Goal: Task Accomplishment & Management: Complete application form

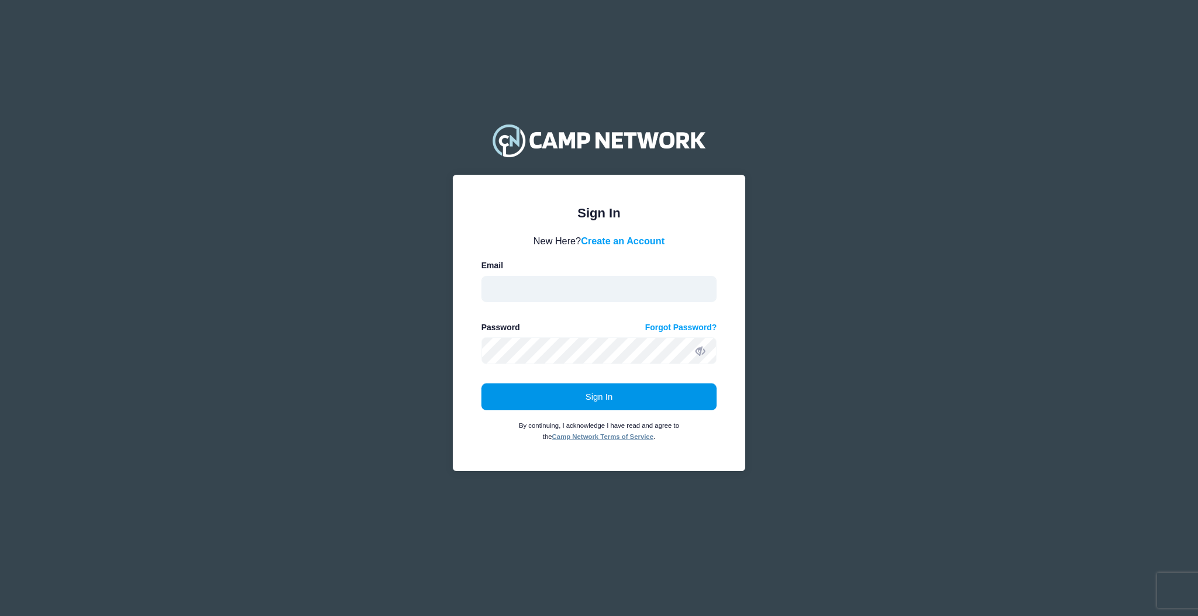
type input "aquidit@raft.net"
click at [518, 410] on button "Sign In" at bounding box center [599, 397] width 236 height 27
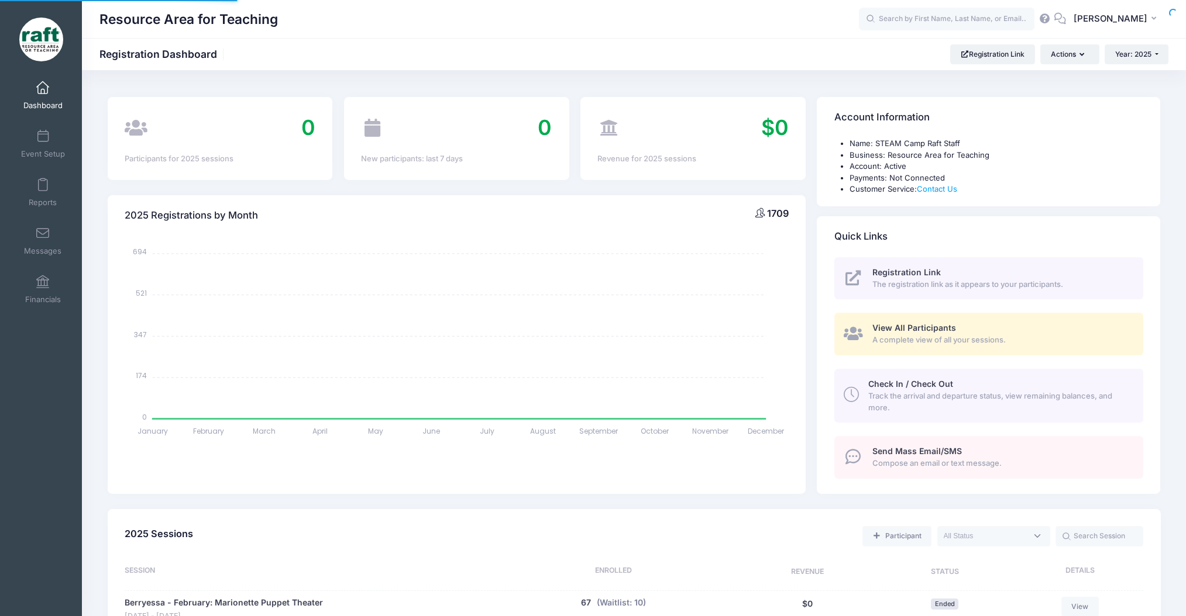
select select
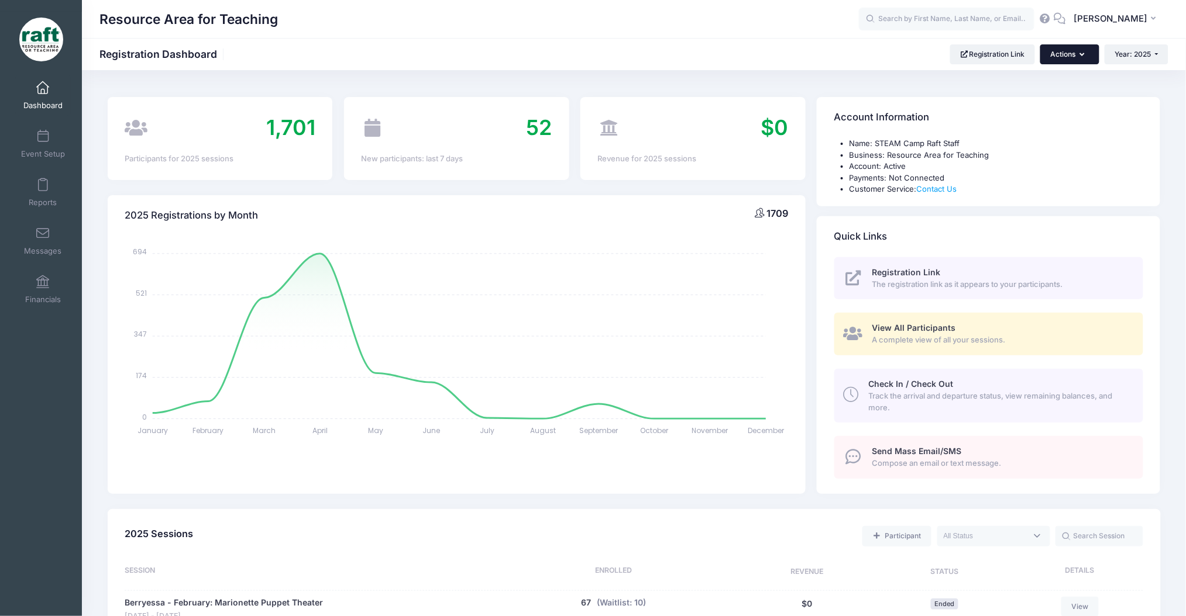
click at [1067, 56] on button "Actions" at bounding box center [1069, 54] width 58 height 20
click at [1021, 61] on link "Registration Link" at bounding box center [992, 54] width 85 height 20
click at [26, 141] on link "Event Setup" at bounding box center [43, 143] width 56 height 41
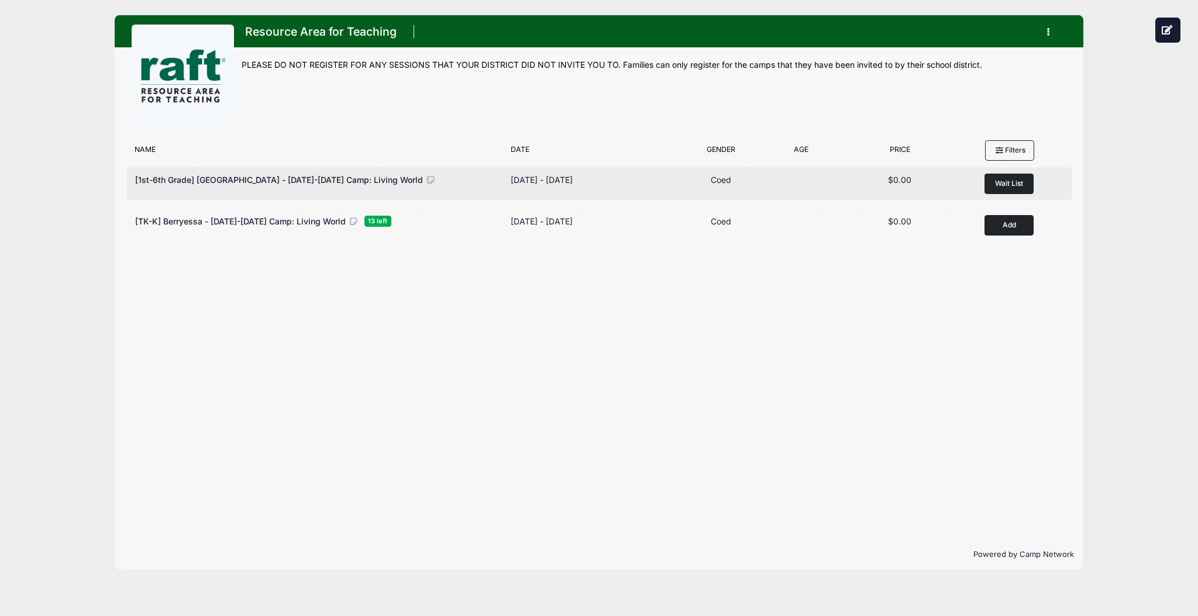
click at [1022, 181] on span "Wait List" at bounding box center [1009, 183] width 28 height 9
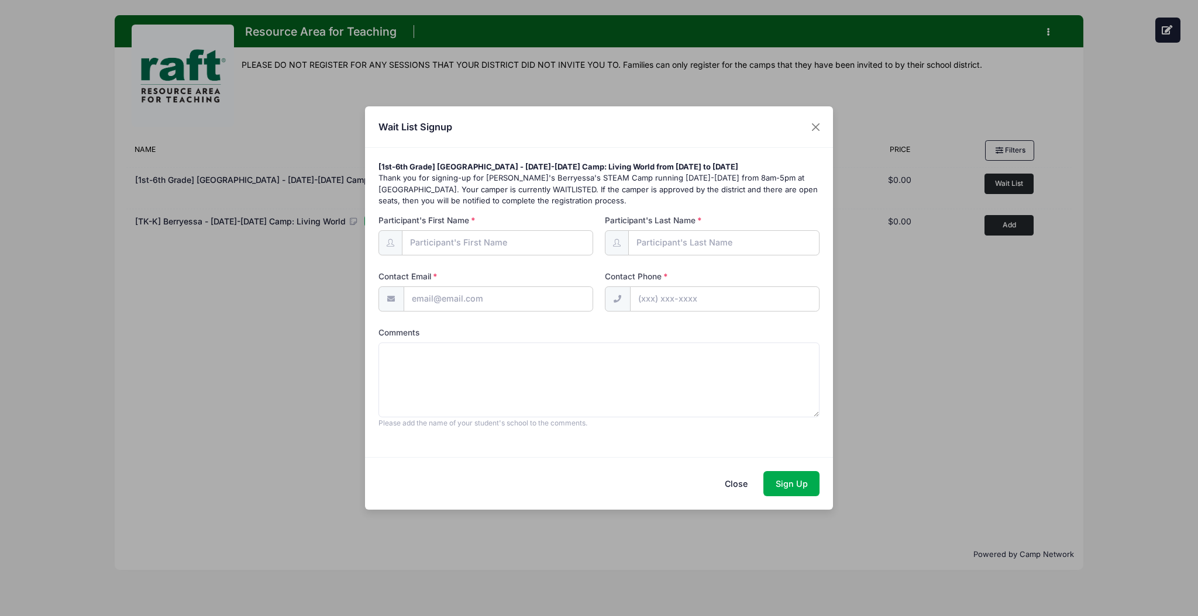
click at [419, 247] on input "Participant's First Name" at bounding box center [498, 242] width 192 height 25
type input "Ivanna"
type input "Andrade"
click at [445, 301] on input "Contact Email" at bounding box center [499, 299] width 190 height 25
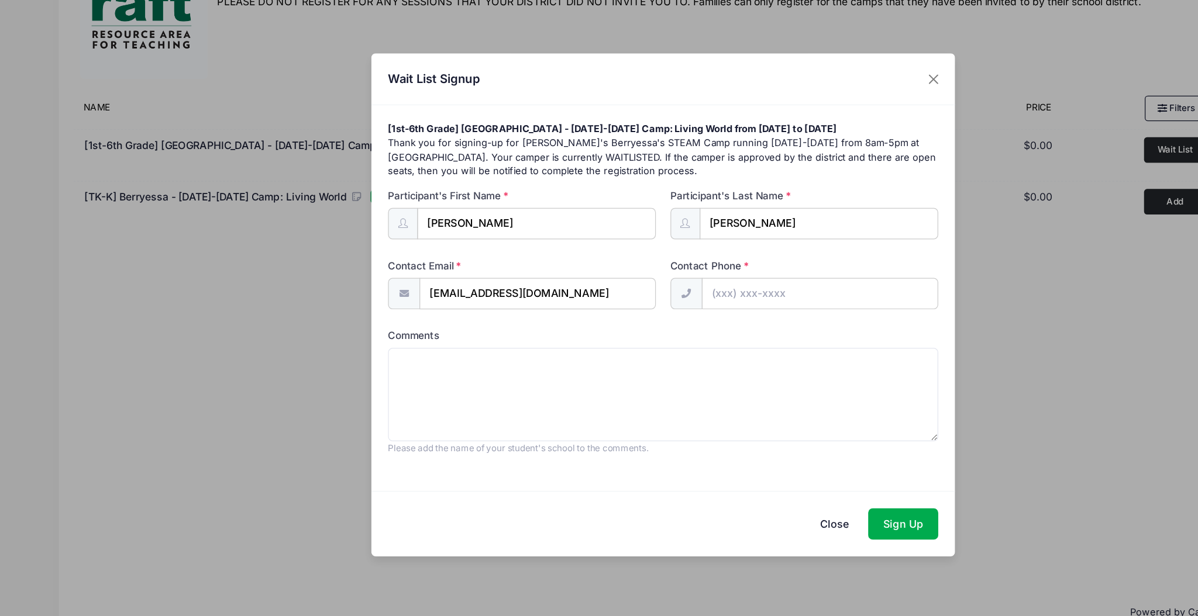
type input "samcardiel11@gmail.com"
click at [644, 295] on input "Contact Phone" at bounding box center [725, 299] width 190 height 25
type input "(408) 824-3399"
click at [451, 402] on textarea "Comments" at bounding box center [599, 380] width 442 height 75
type textarea "[GEOGRAPHIC_DATA], 3rd Grade"
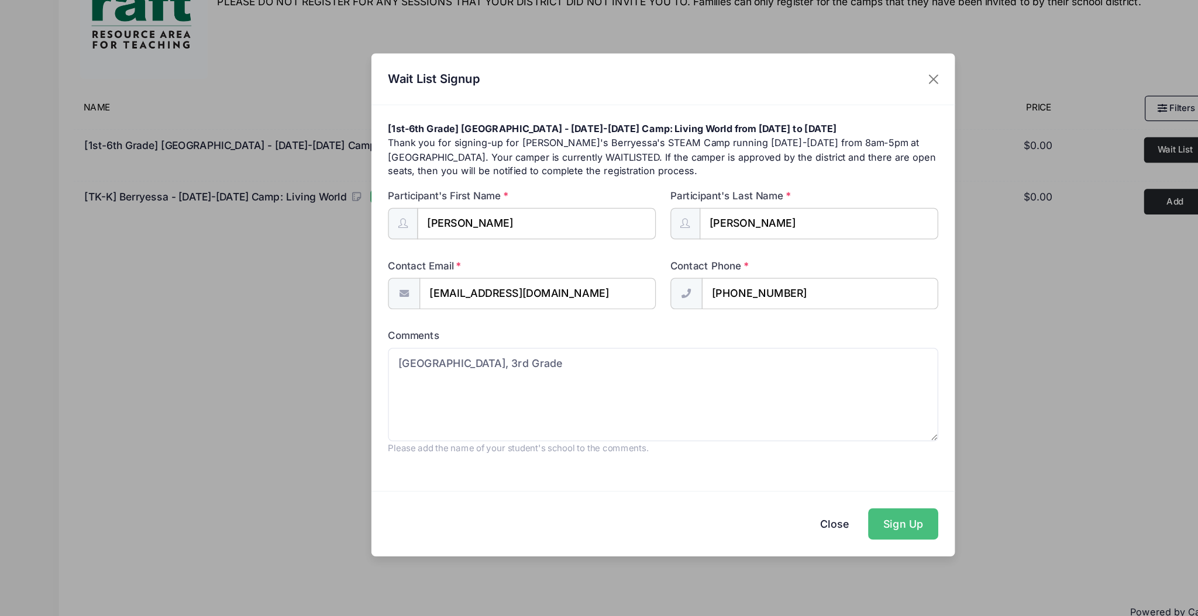
click at [809, 491] on button "Sign Up" at bounding box center [791, 483] width 56 height 25
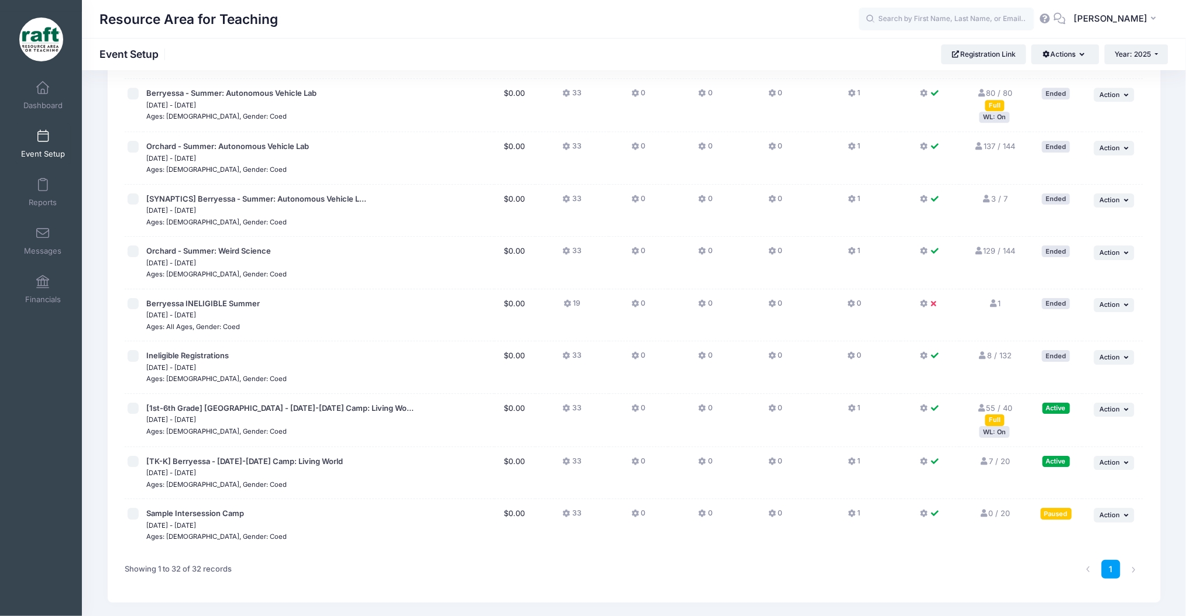
scroll to position [1318, 0]
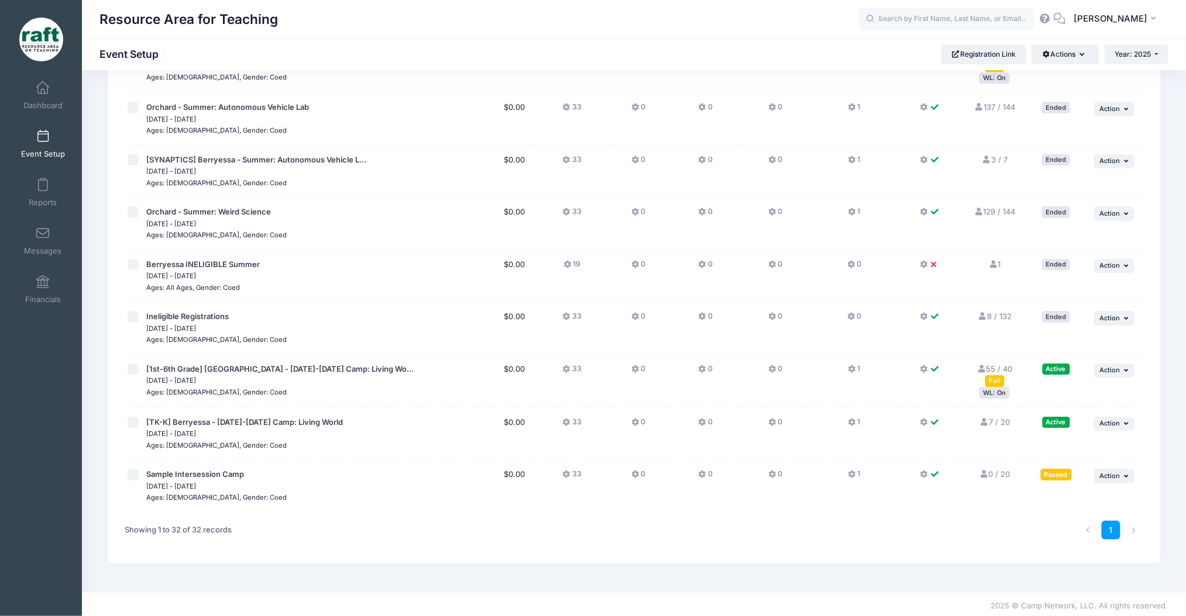
click at [1005, 390] on div "WL: On" at bounding box center [994, 392] width 30 height 11
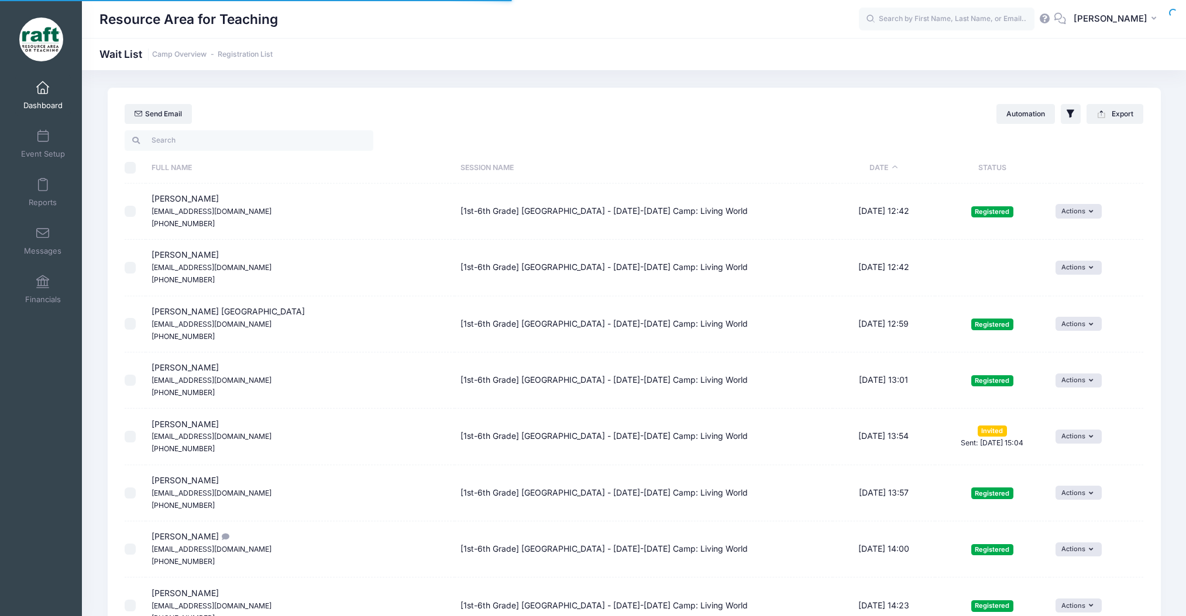
select select "50"
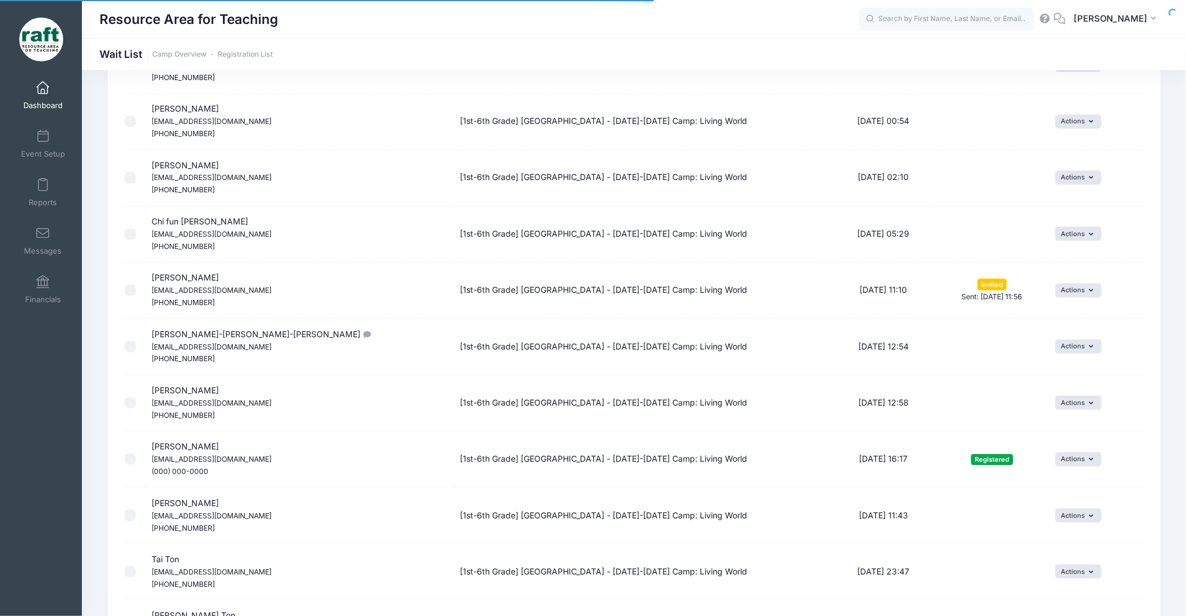
scroll to position [1862, 0]
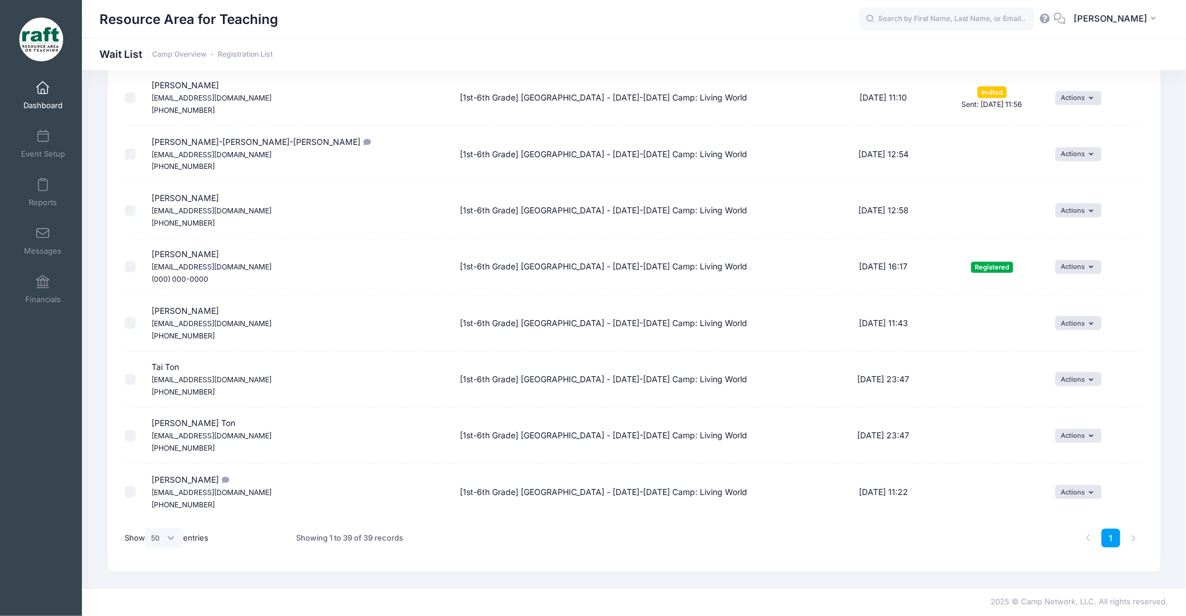
click at [192, 504] on small "[PHONE_NUMBER]" at bounding box center [182, 505] width 63 height 9
click at [192, 504] on small "(408) 824-3399" at bounding box center [182, 505] width 63 height 9
copy tr "(408) 824-3399"
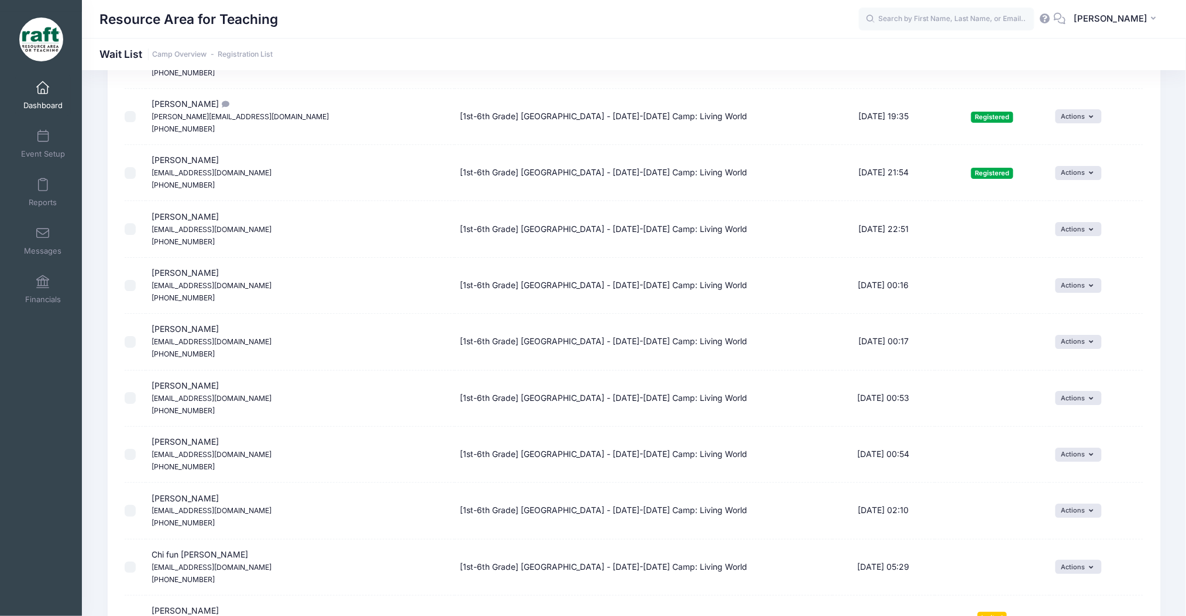
scroll to position [1310, 0]
